Goal: Task Accomplishment & Management: Manage account settings

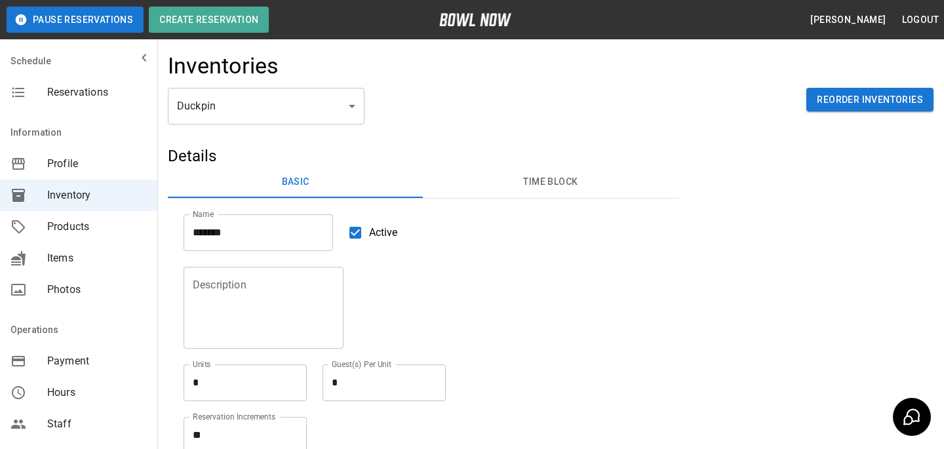
scroll to position [45, 0]
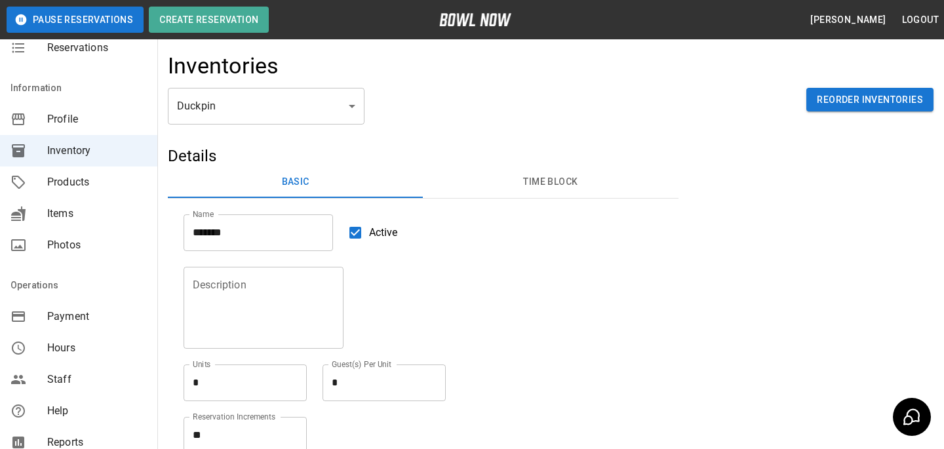
click at [110, 174] on span "Products" at bounding box center [97, 182] width 100 height 16
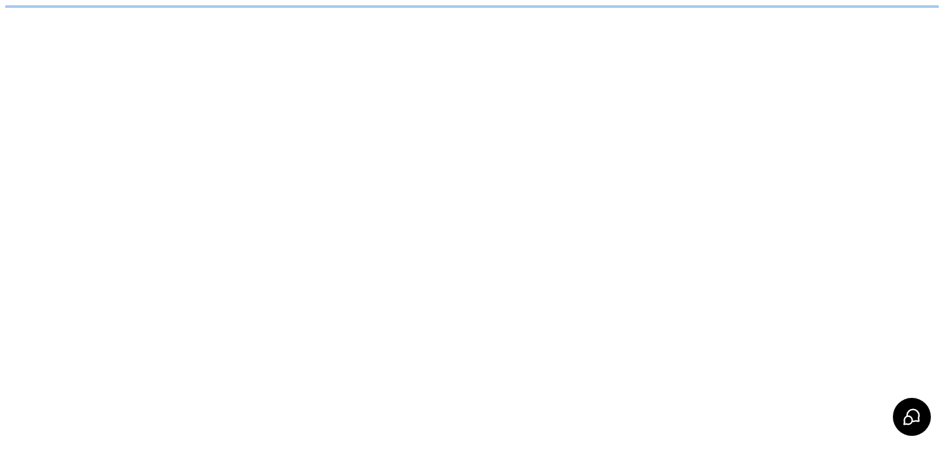
click at [222, 13] on html "/businesses/hD33YLyHgj9n3bbJ9uY4/products" at bounding box center [472, 6] width 944 height 13
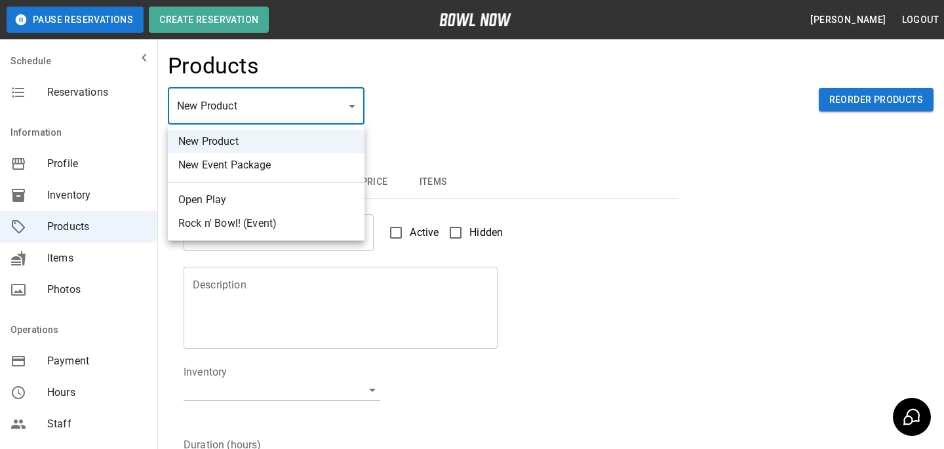
click at [222, 110] on body "Pause Reservations Create Reservation Bradey Powell Logout Schedule Reservation…" at bounding box center [472, 422] width 944 height 845
click at [242, 159] on li "New Event Package" at bounding box center [266, 165] width 197 height 24
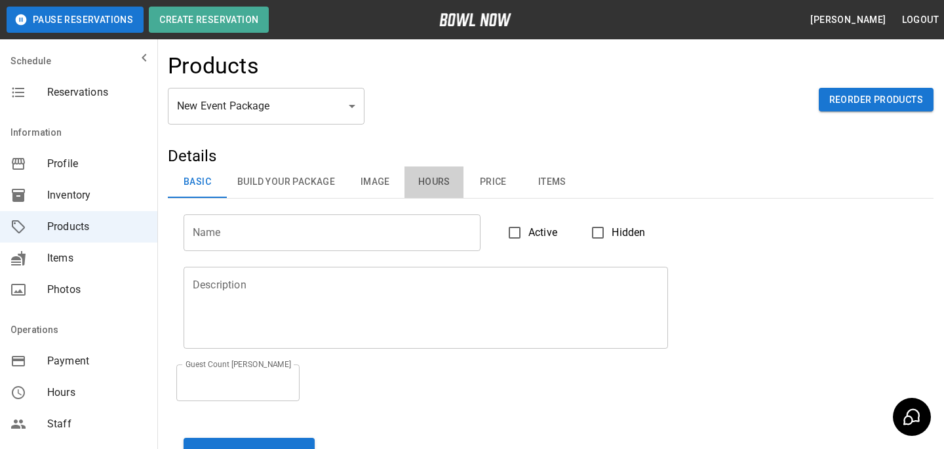
click at [414, 184] on button "Hours" at bounding box center [434, 182] width 59 height 31
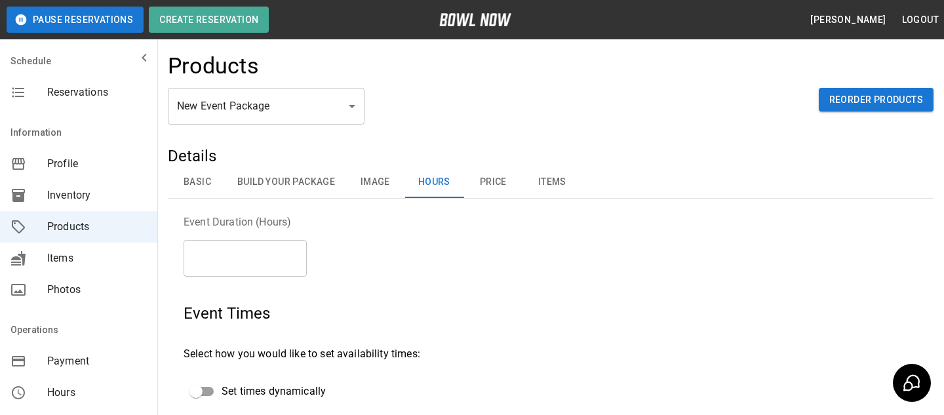
click at [290, 104] on body "Pause Reservations Create Reservation Bradey Powell Logout Schedule Reservation…" at bounding box center [472, 407] width 944 height 814
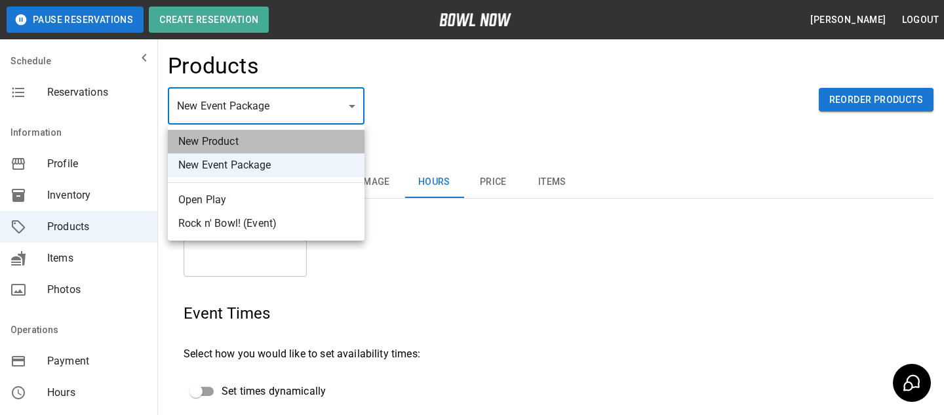
click at [256, 149] on li "New Product" at bounding box center [266, 142] width 197 height 24
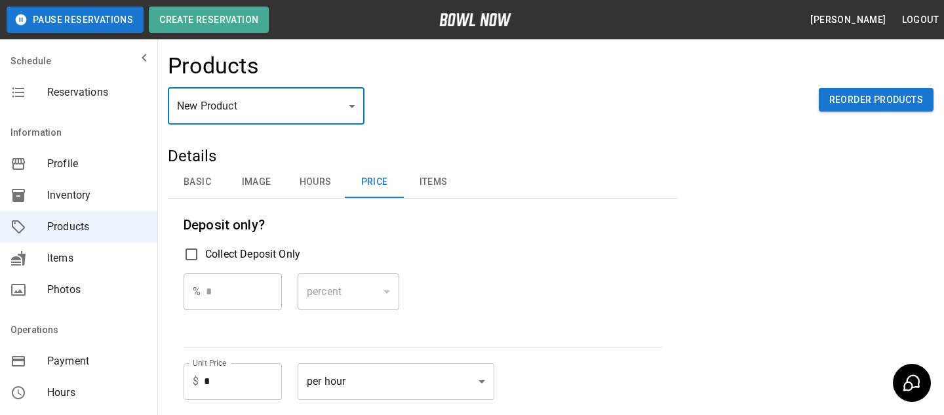
click at [313, 113] on body "Pause Reservations Create Reservation Bradey Powell Logout Schedule Reservation…" at bounding box center [472, 389] width 944 height 778
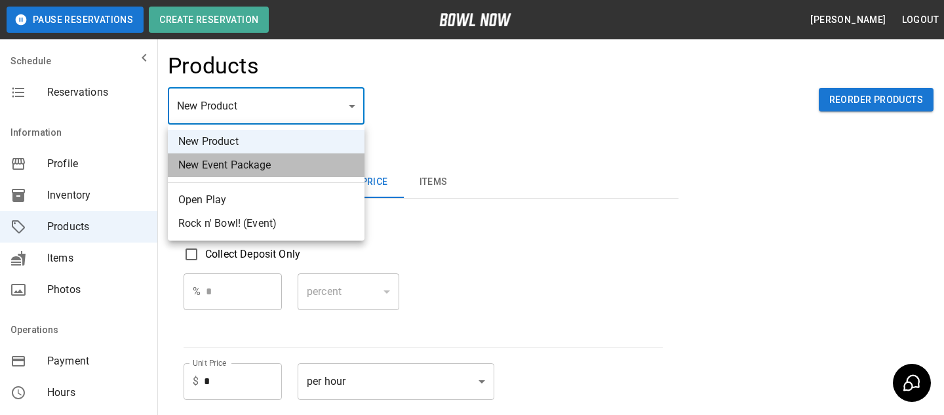
click at [308, 169] on li "New Event Package" at bounding box center [266, 165] width 197 height 24
type input "**"
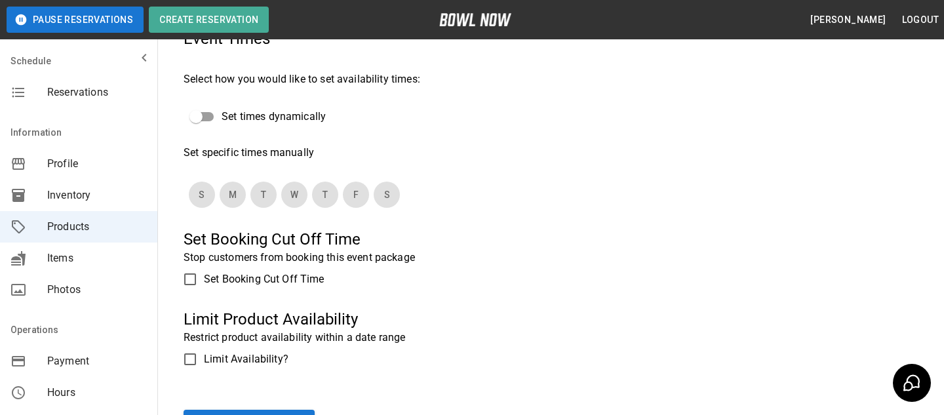
scroll to position [278, 0]
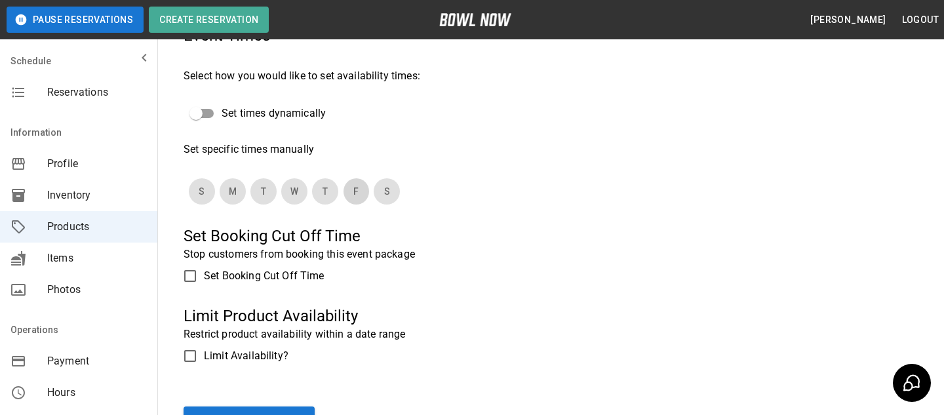
click at [363, 188] on button "F" at bounding box center [356, 191] width 26 height 26
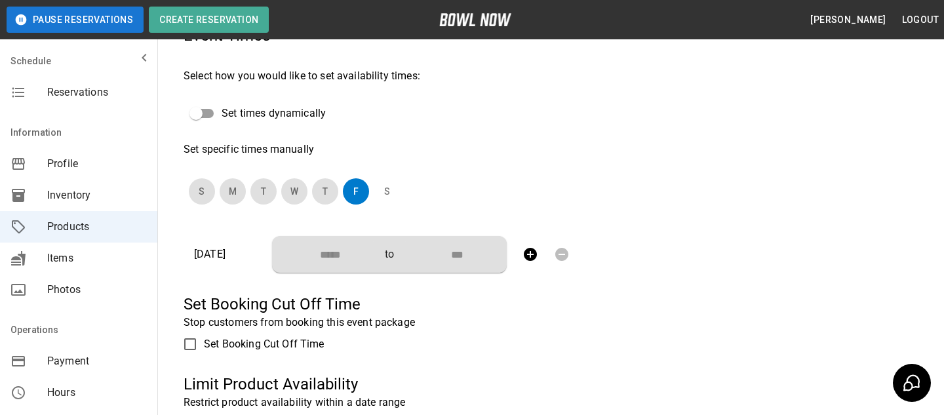
click at [386, 190] on button "S" at bounding box center [387, 191] width 26 height 26
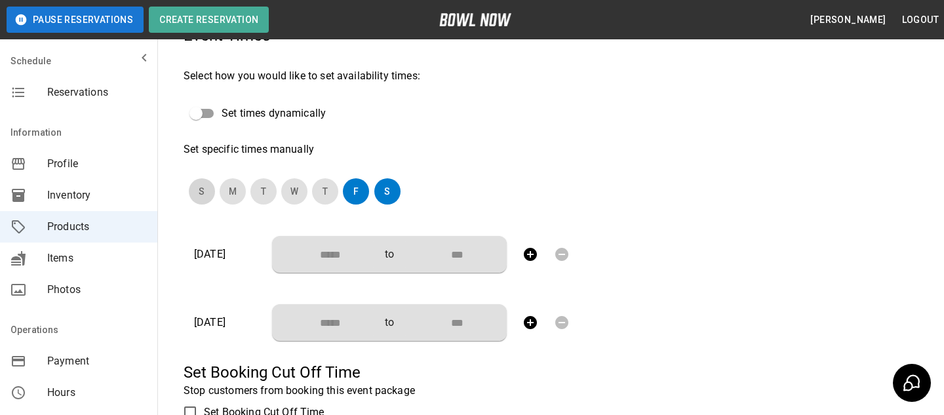
click at [200, 197] on button "S" at bounding box center [202, 191] width 26 height 26
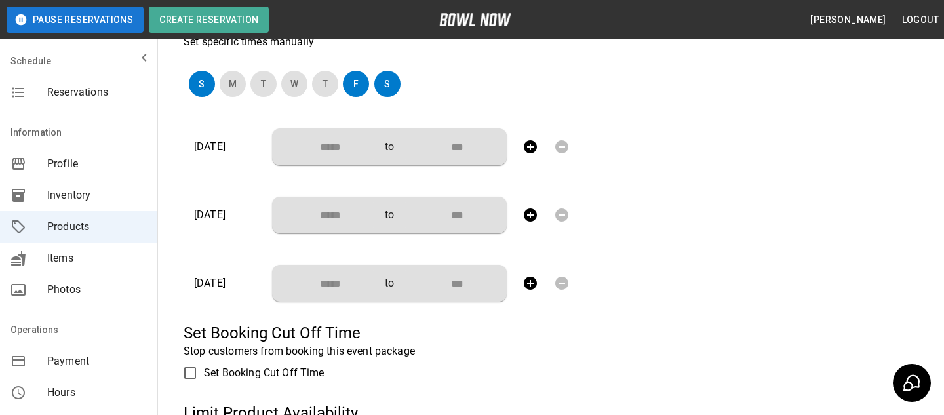
scroll to position [382, 0]
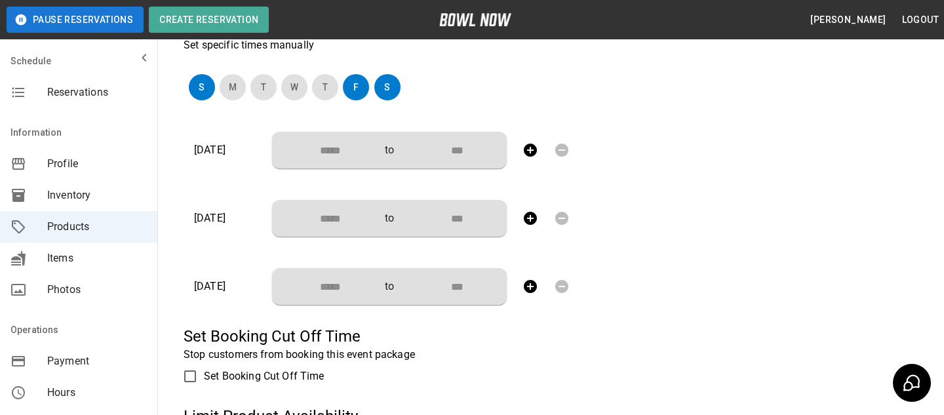
click at [348, 153] on input "Choose time" at bounding box center [326, 150] width 87 height 26
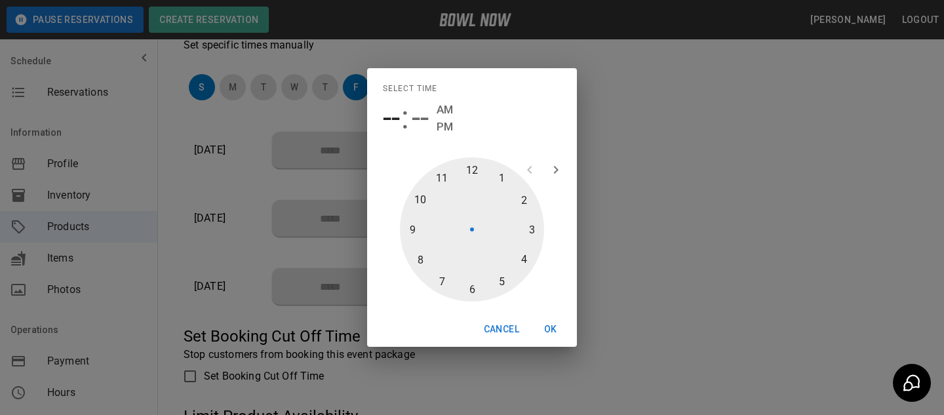
click at [622, 173] on div "Select time -- : -- AM PM 1 2 3 4 5 6 7 8 9 10 11 12 Cancel OK" at bounding box center [472, 207] width 944 height 415
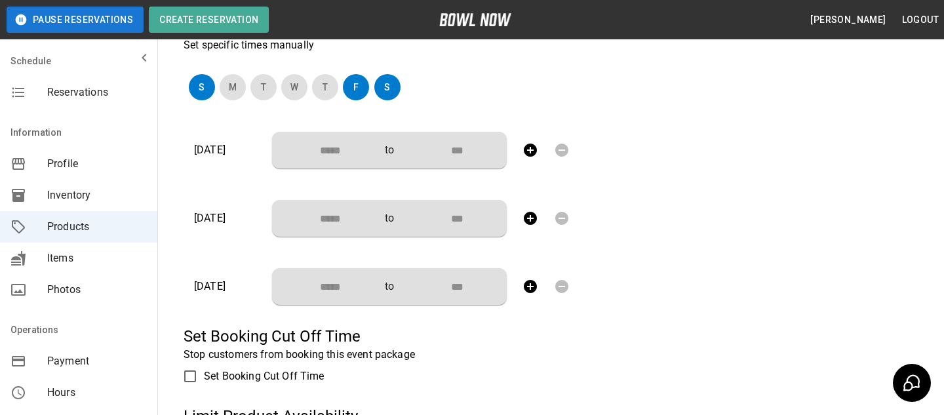
type input "********"
click at [338, 151] on input "********" at bounding box center [326, 150] width 87 height 26
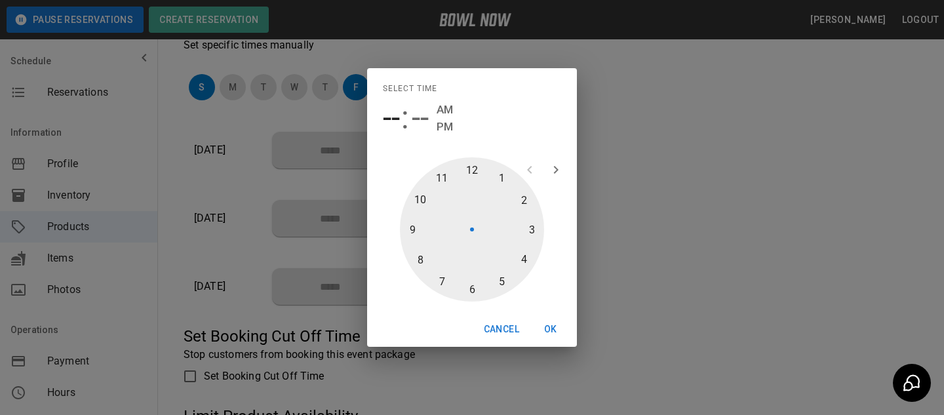
click at [683, 165] on div "Select time -- : -- AM PM 1 2 3 4 5 6 7 8 9 10 11 12 Cancel OK" at bounding box center [472, 207] width 944 height 415
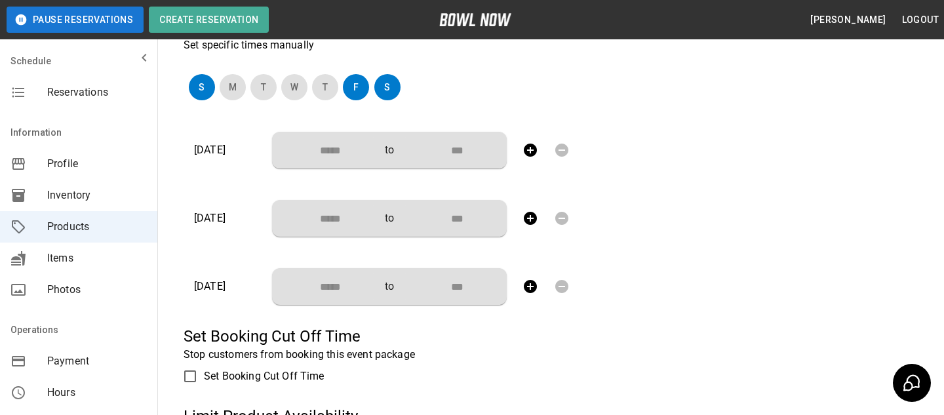
type input "********"
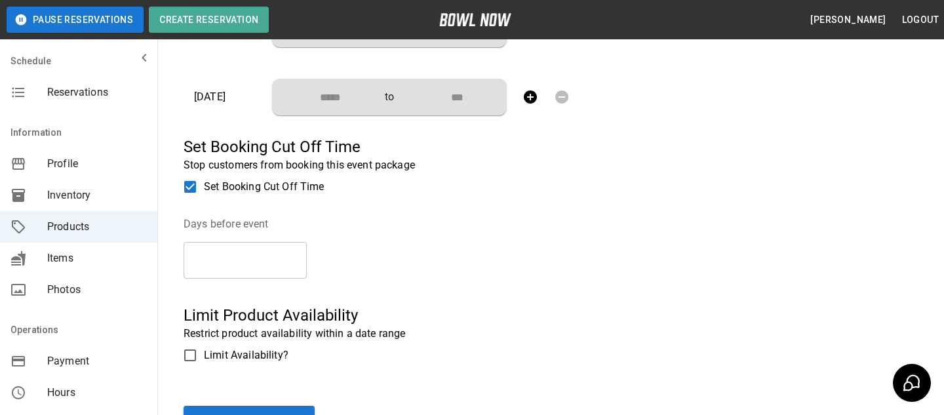
scroll to position [576, 0]
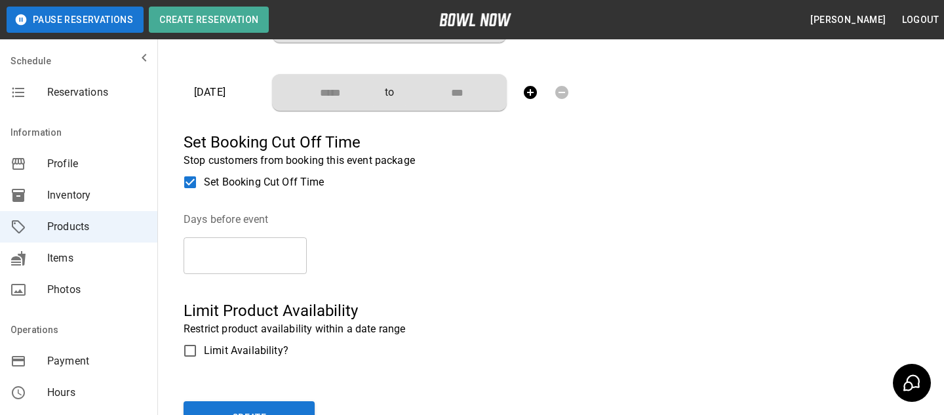
click at [298, 252] on input "*" at bounding box center [245, 255] width 123 height 37
click at [372, 220] on legend "Days before event" at bounding box center [337, 219] width 306 height 15
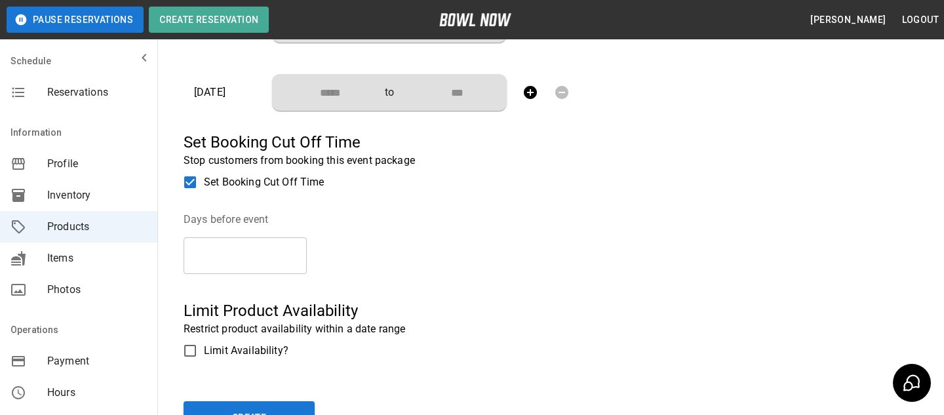
click at [291, 249] on input "*" at bounding box center [245, 255] width 123 height 37
type input "*"
click at [301, 249] on input "*" at bounding box center [245, 255] width 123 height 37
click at [412, 219] on legend "Days before event" at bounding box center [337, 219] width 306 height 15
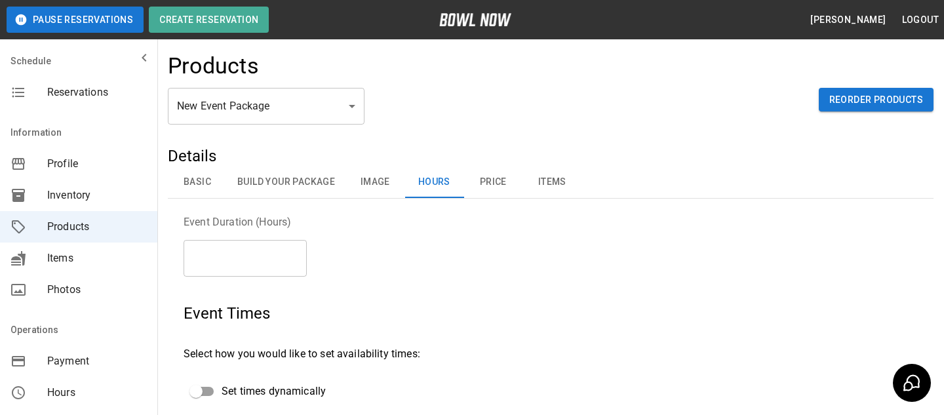
click at [214, 185] on button "Basic" at bounding box center [197, 182] width 59 height 31
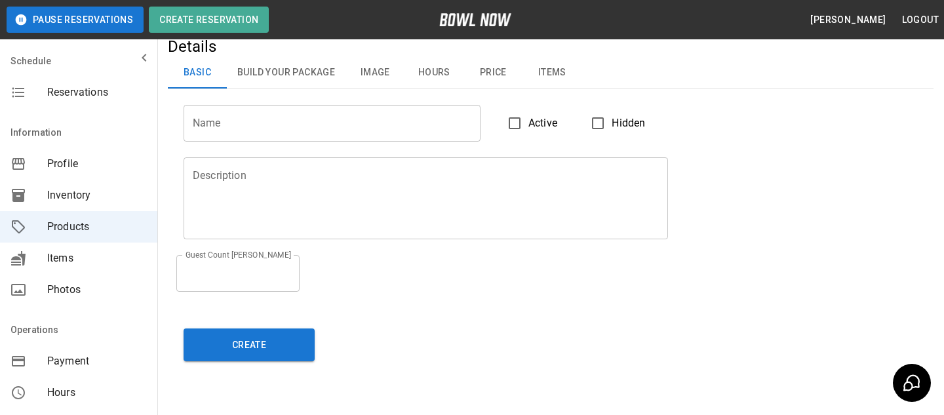
scroll to position [83, 0]
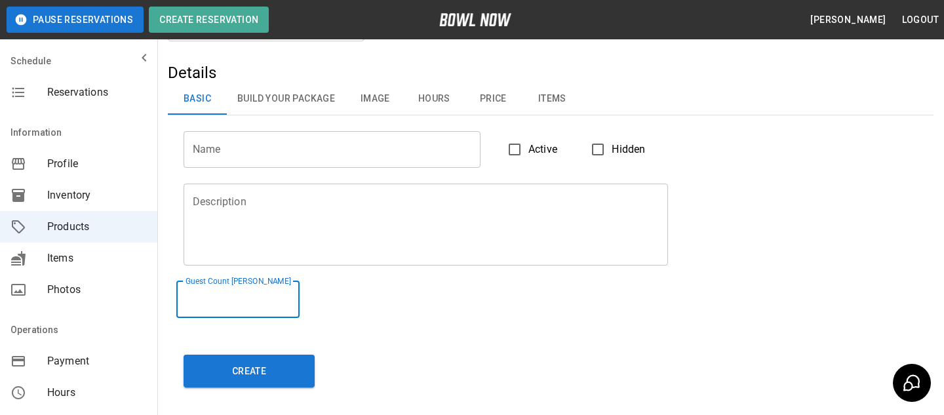
click at [294, 295] on input "**" at bounding box center [237, 299] width 123 height 37
type input "**"
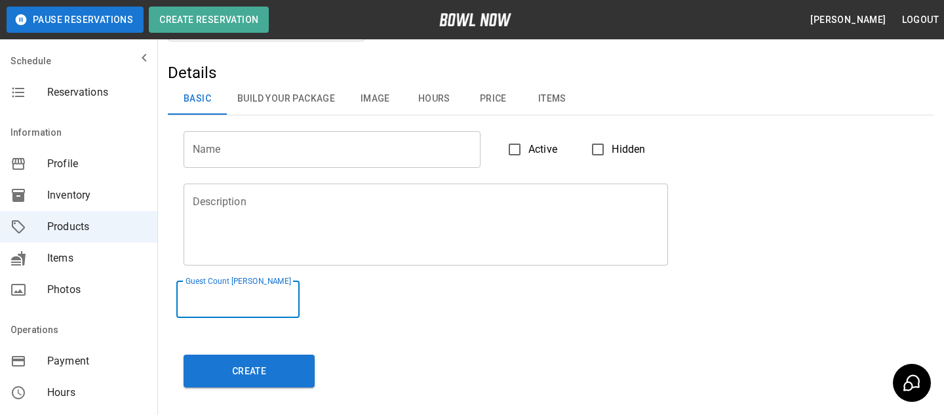
click at [294, 295] on input "**" at bounding box center [237, 299] width 123 height 37
click at [389, 334] on div "Details Basic Build Your Package Image Hours Price Items Name Name Active Hidde…" at bounding box center [551, 232] width 766 height 341
click at [397, 49] on div "New Event Package ** ​ Reorder Products" at bounding box center [551, 34] width 766 height 58
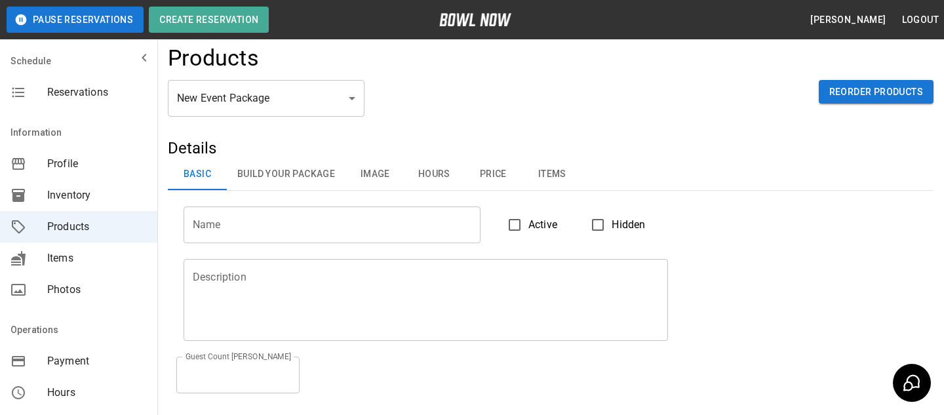
scroll to position [0, 0]
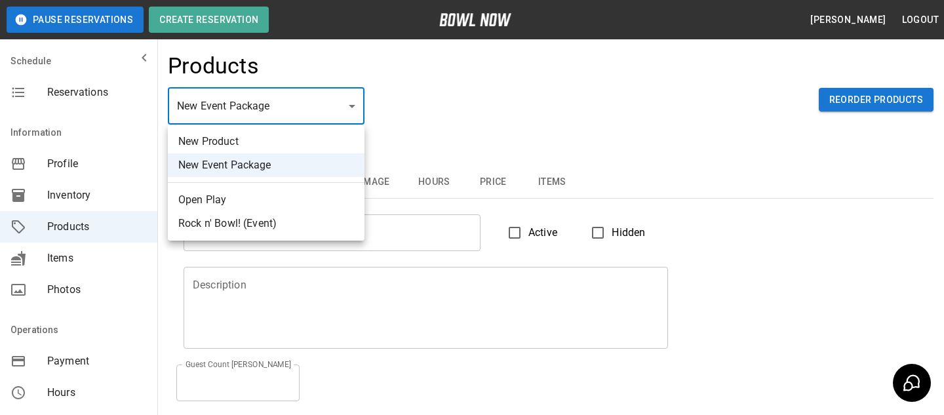
click at [271, 103] on body "Pause Reservations Create Reservation Bradey Powell Logout Schedule Reservation…" at bounding box center [472, 284] width 944 height 568
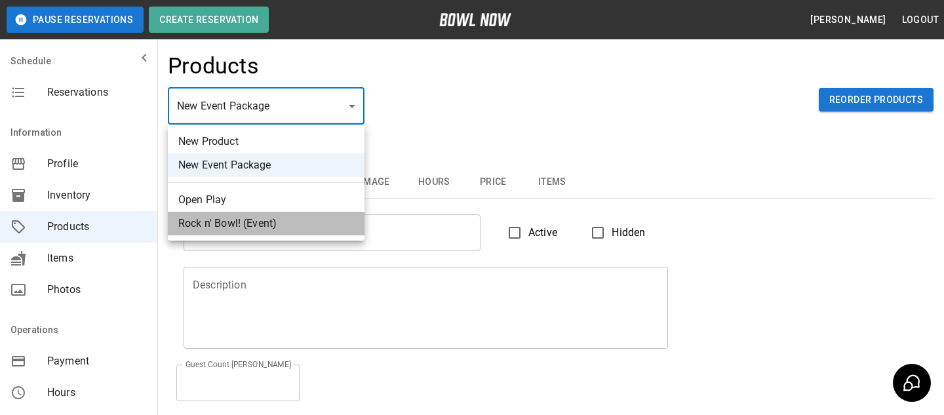
click at [248, 231] on li "Rock n' Bowl! (Event)" at bounding box center [266, 224] width 197 height 24
type input "*"
type input "**********"
type textarea "**********"
type input "*"
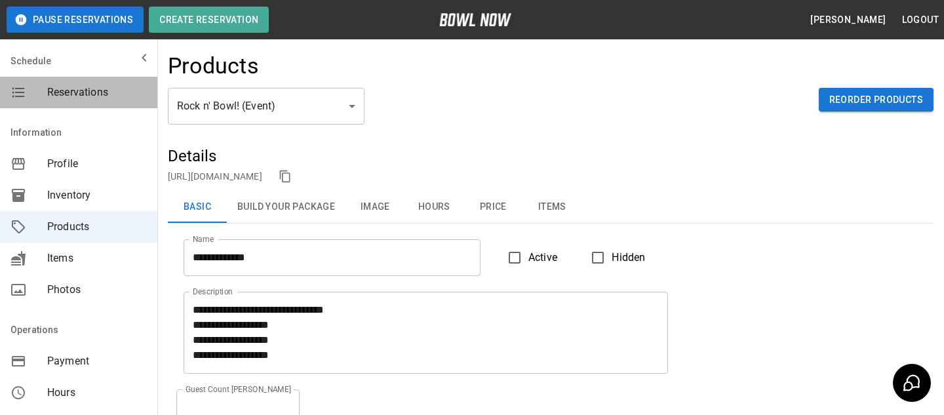
click at [85, 97] on span "Reservations" at bounding box center [97, 93] width 100 height 16
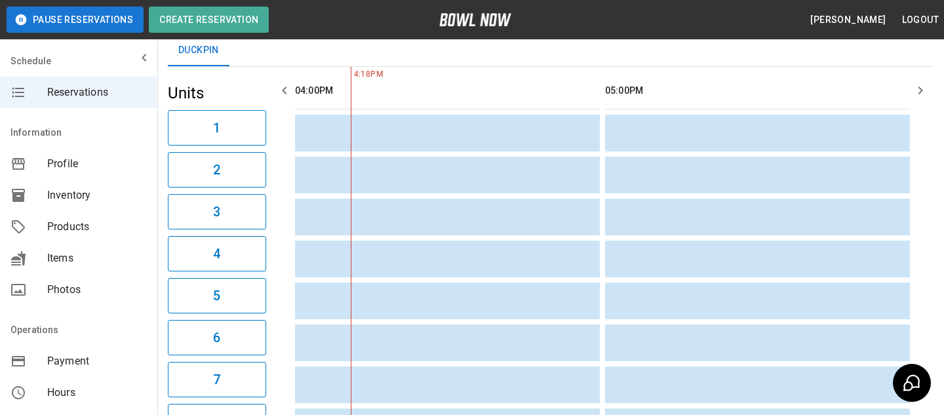
scroll to position [48, 0]
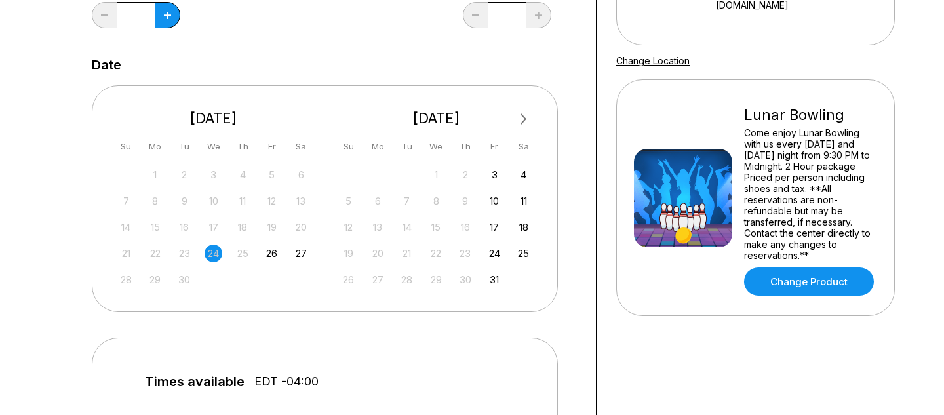
scroll to position [239, 0]
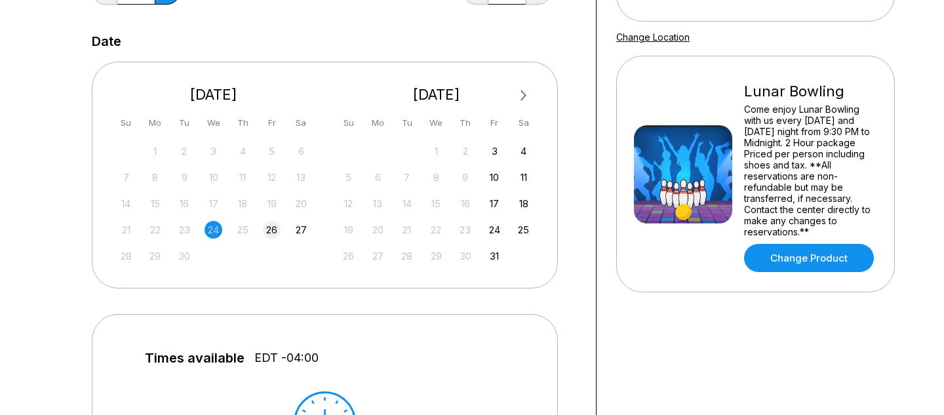
click at [269, 226] on div "26" at bounding box center [272, 230] width 18 height 18
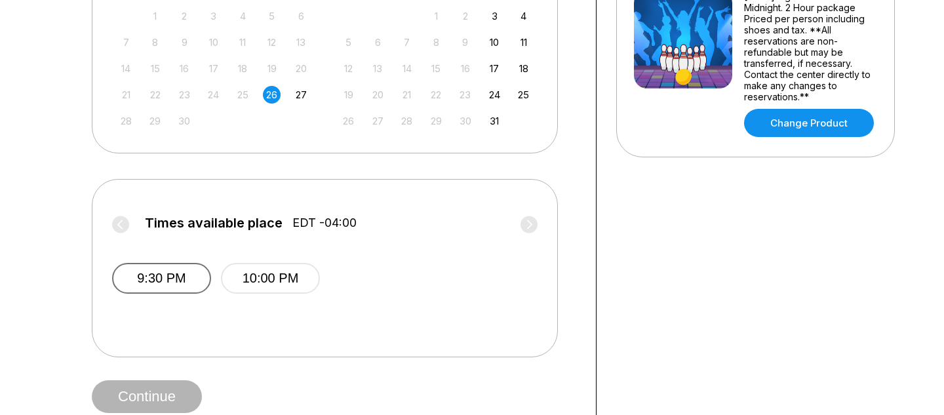
click at [178, 285] on button "9:30 PM" at bounding box center [161, 278] width 99 height 31
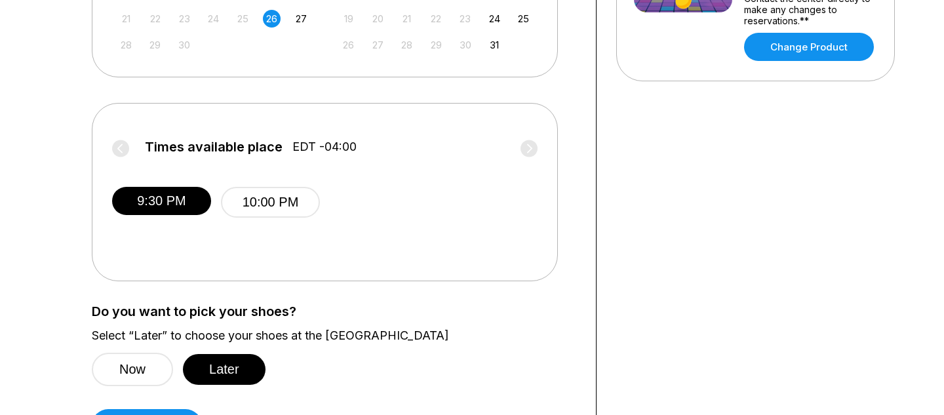
scroll to position [563, 0]
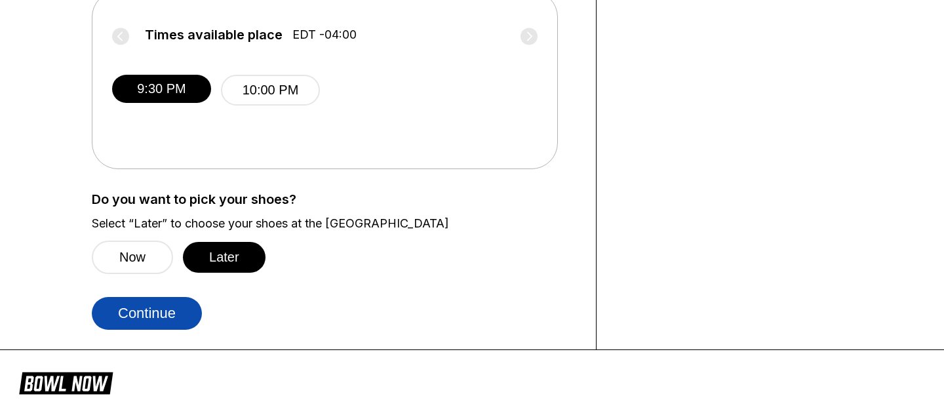
click at [178, 306] on button "Continue" at bounding box center [147, 313] width 110 height 33
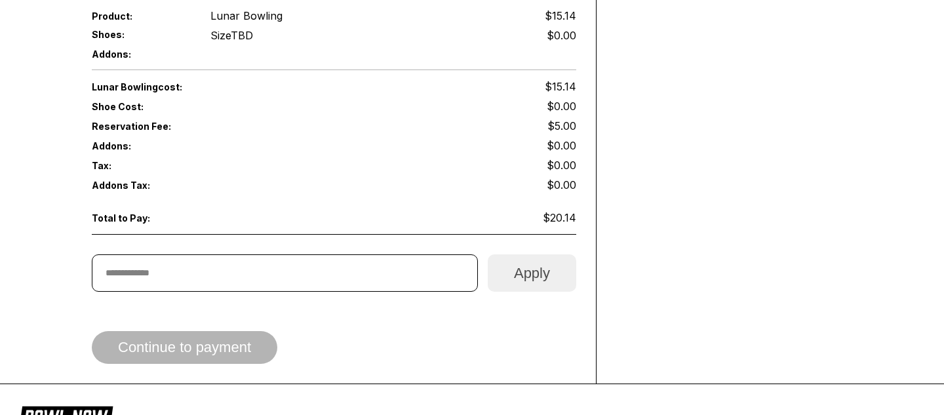
scroll to position [560, 0]
